Goal: Navigation & Orientation: Find specific page/section

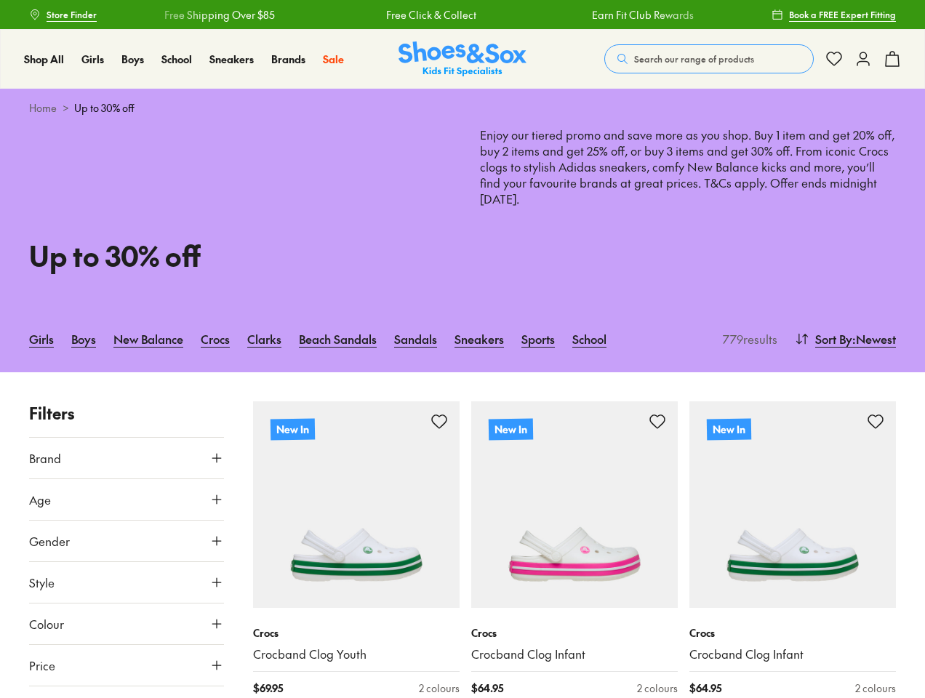
type input "***"
click at [709, 59] on span "Search our range of products" at bounding box center [694, 58] width 120 height 13
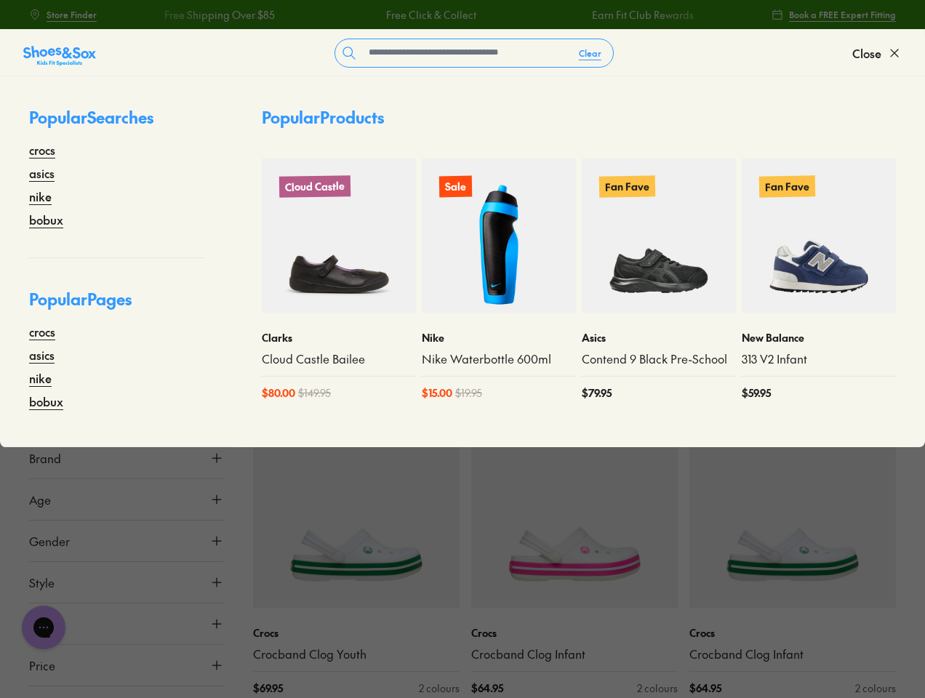
click at [590, 53] on button "Clear" at bounding box center [590, 53] width 46 height 26
click at [877, 53] on span "Close" at bounding box center [866, 52] width 29 height 17
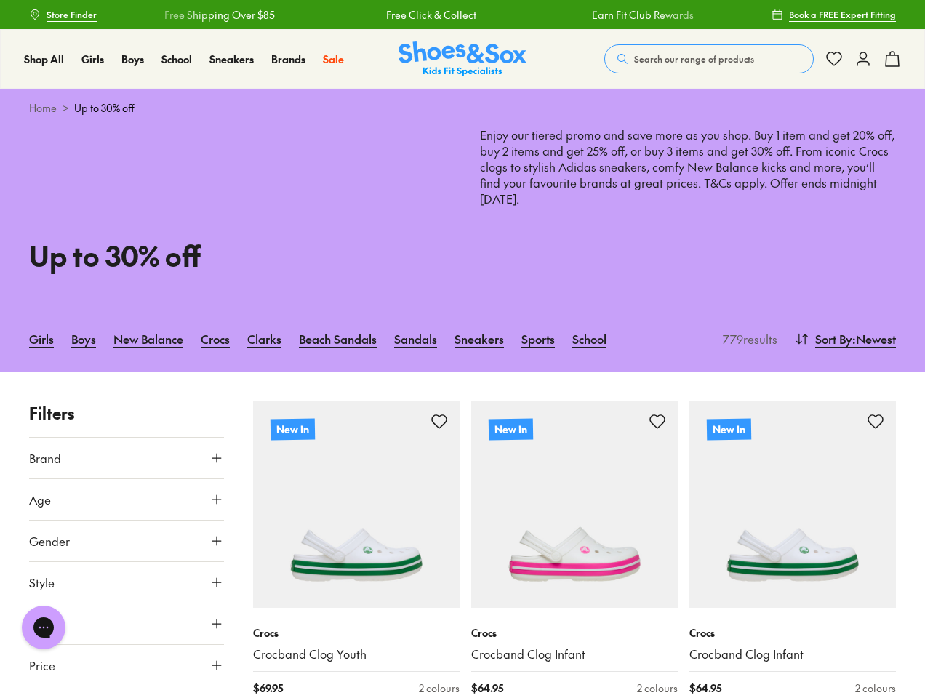
click at [892, 59] on icon at bounding box center [891, 58] width 17 height 17
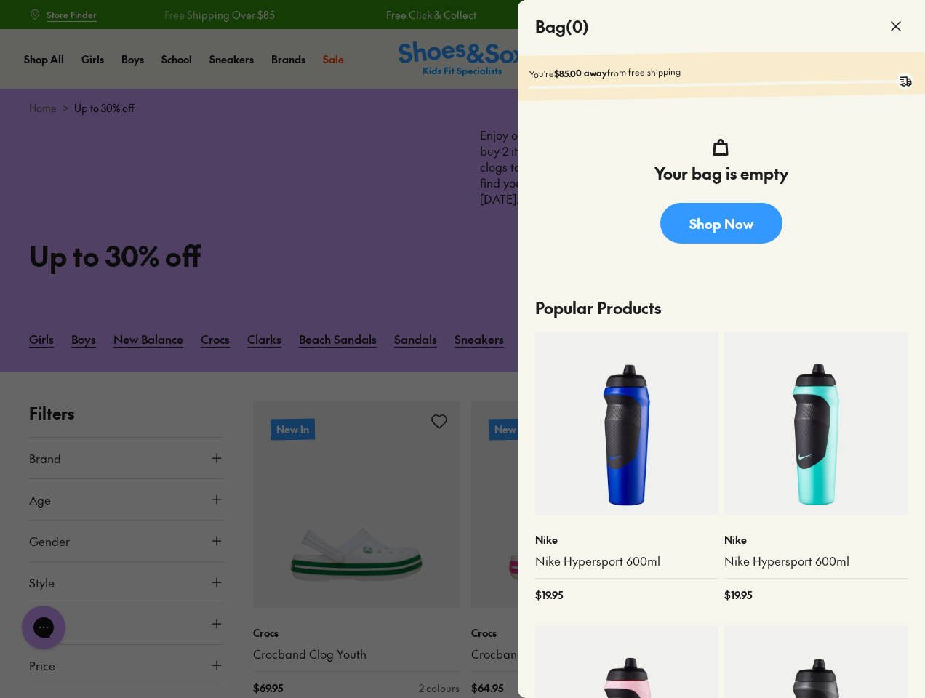
click at [843, 339] on div at bounding box center [462, 349] width 925 height 698
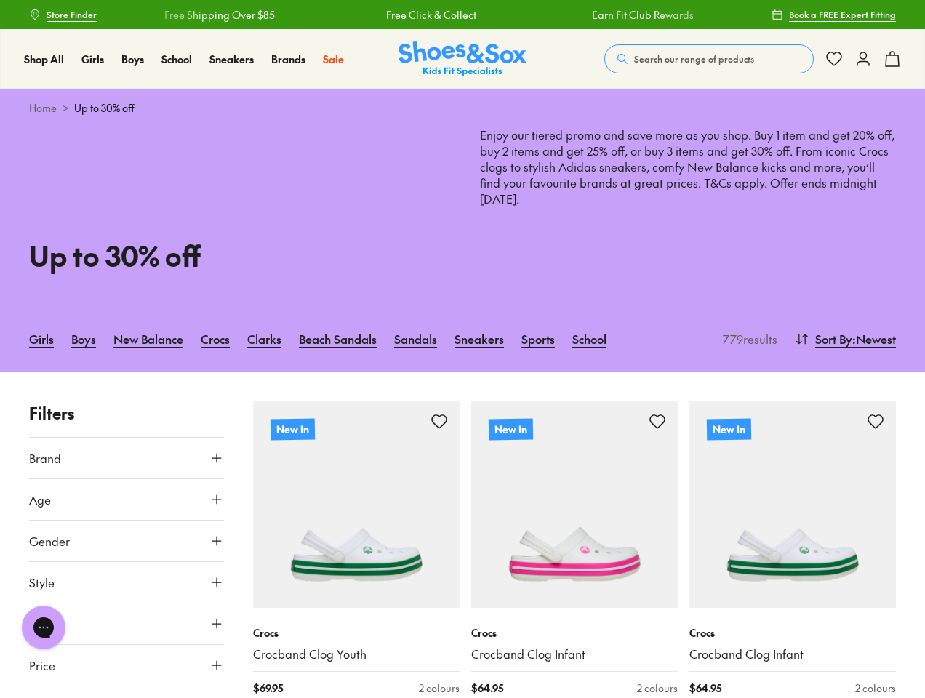
click at [127, 458] on button "Brand" at bounding box center [126, 458] width 195 height 41
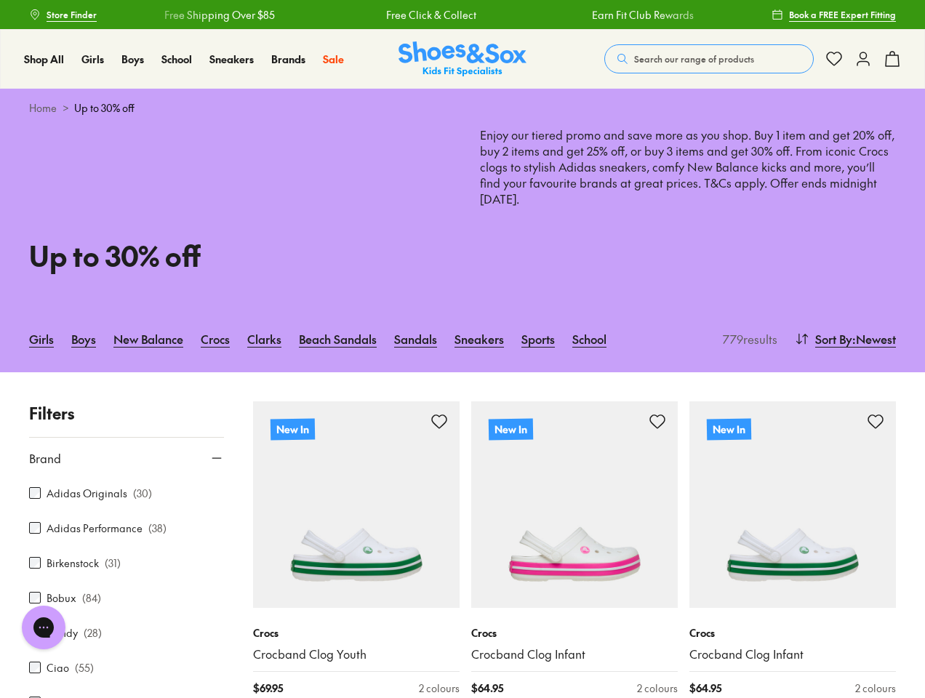
click at [127, 499] on div "Adidas Originals ( 30 )" at bounding box center [126, 492] width 195 height 17
